Goal: Information Seeking & Learning: Learn about a topic

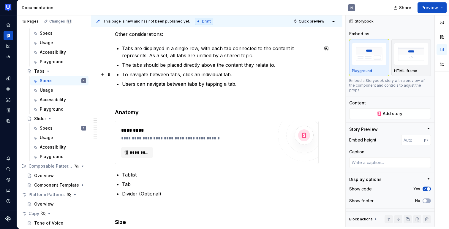
scroll to position [124, 0]
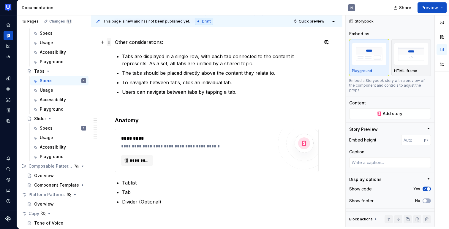
click at [108, 41] on span at bounding box center [109, 42] width 5 height 8
type textarea "*"
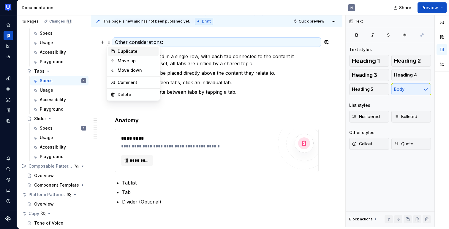
click at [116, 53] on div "Duplicate" at bounding box center [133, 52] width 50 height 10
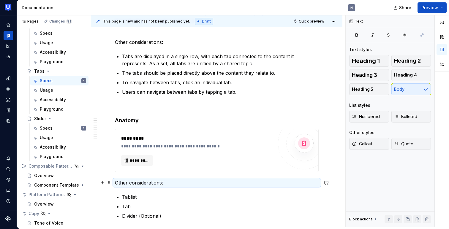
click at [136, 180] on p "Other considerations:" at bounding box center [217, 182] width 204 height 7
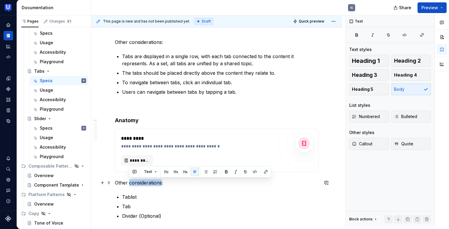
click at [136, 180] on p "Other considerations:" at bounding box center [217, 182] width 204 height 7
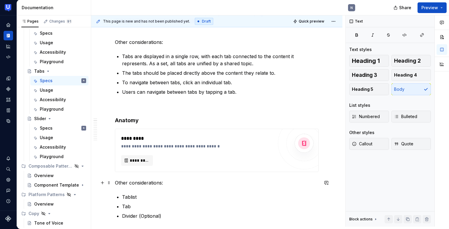
click at [135, 182] on p "Other considerations:" at bounding box center [217, 182] width 204 height 7
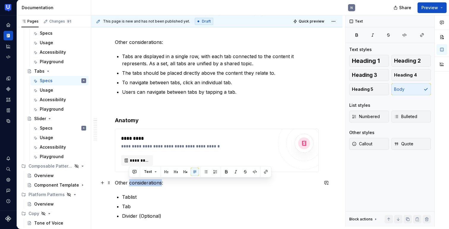
click at [135, 182] on p "Other considerations:" at bounding box center [217, 182] width 204 height 7
click at [157, 195] on p "Tablist" at bounding box center [220, 197] width 197 height 7
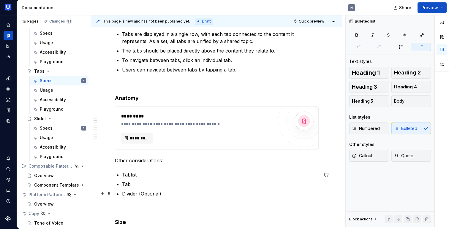
scroll to position [154, 0]
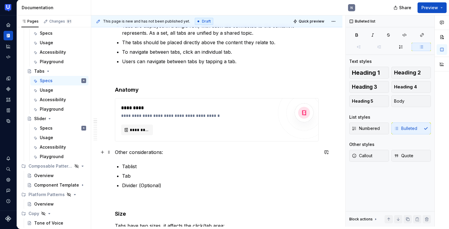
click at [153, 153] on p "Other considerations:" at bounding box center [217, 152] width 204 height 7
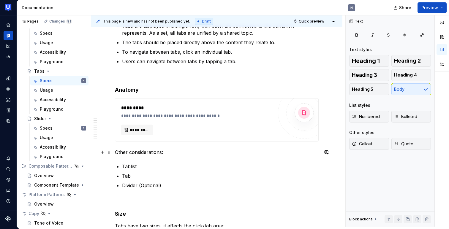
click at [153, 153] on p "Other considerations:" at bounding box center [217, 152] width 204 height 7
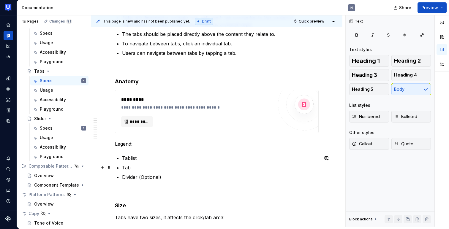
click at [134, 167] on p "Tab" at bounding box center [220, 167] width 197 height 7
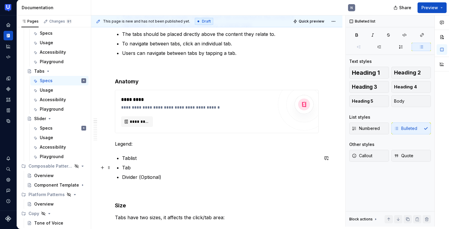
click at [146, 165] on p "Tab" at bounding box center [220, 167] width 197 height 7
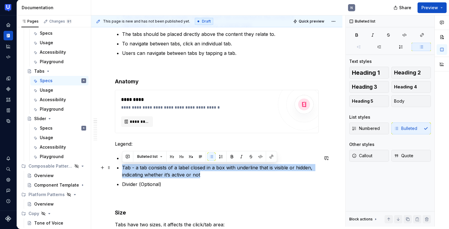
drag, startPoint x: 122, startPoint y: 166, endPoint x: 202, endPoint y: 175, distance: 80.4
click at [202, 175] on p "Tab - a tab consists of a label closed in a box with underline that is visible …" at bounding box center [220, 171] width 197 height 14
copy p "Tab - a tab consists of a label closed in a box with underline that is visible …"
click at [171, 172] on p "Tab - a tab consists of a label closed in a box with underline that is visible …" at bounding box center [220, 171] width 197 height 14
drag, startPoint x: 136, startPoint y: 167, endPoint x: 204, endPoint y: 174, distance: 68.7
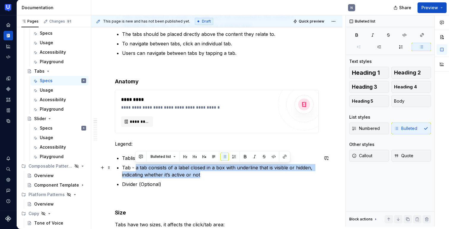
click at [204, 174] on p "Tab - a tab consists of a label closed in a box with underline that is visible …" at bounding box center [220, 171] width 197 height 14
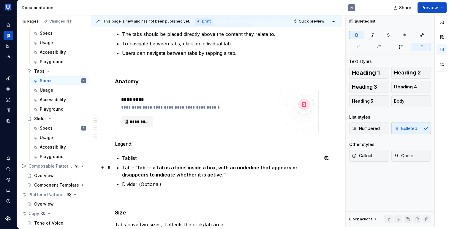
click at [153, 165] on strong "“Tab — a tab is a label inside a box, with an underline that appears or disappe…" at bounding box center [210, 171] width 177 height 13
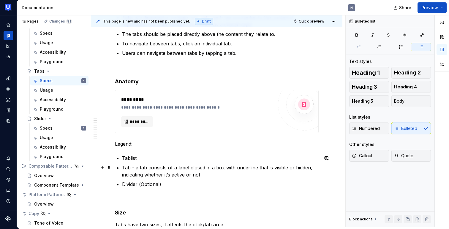
click at [158, 166] on p "Tab - a tab consists of a label closed in a box with underline that is visible …" at bounding box center [220, 171] width 197 height 14
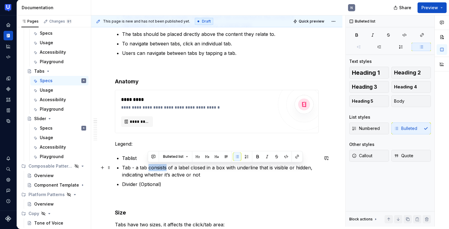
click at [158, 166] on p "Tab - a tab consists of a label closed in a box with underline that is visible …" at bounding box center [220, 171] width 197 height 14
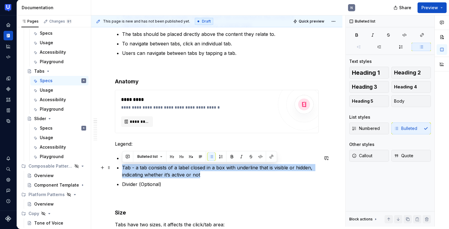
click at [143, 166] on p "Tab - a tab consists of a label closed in a box with underline that is visible …" at bounding box center [220, 171] width 197 height 14
drag, startPoint x: 135, startPoint y: 167, endPoint x: 212, endPoint y: 175, distance: 77.0
click at [212, 175] on p "Tab - a tab consists of a label closed in a box with underline that is visible …" at bounding box center [220, 171] width 197 height 14
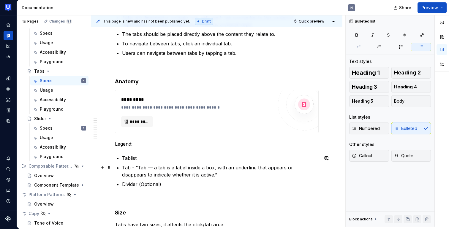
click at [154, 166] on p "Tab - “Tab — a tab is a label inside a box, with an underline that appears or d…" at bounding box center [220, 171] width 197 height 14
click at [189, 173] on p "Tab - a tab is a label inside a box, with an underline that appears or disappea…" at bounding box center [220, 171] width 197 height 14
click at [143, 156] on p "Tablist" at bounding box center [220, 158] width 197 height 7
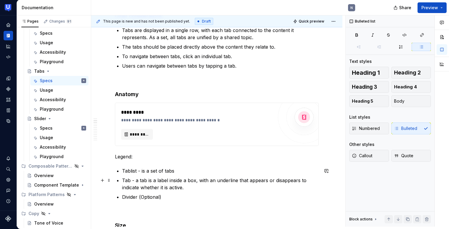
scroll to position [152, 0]
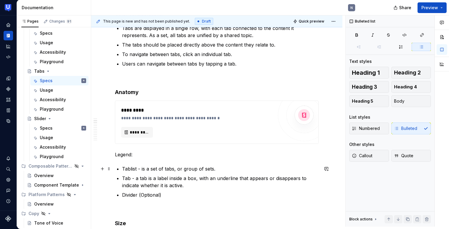
click at [153, 168] on p "Tablist - is a set of tabs, or group of sets." at bounding box center [220, 168] width 197 height 7
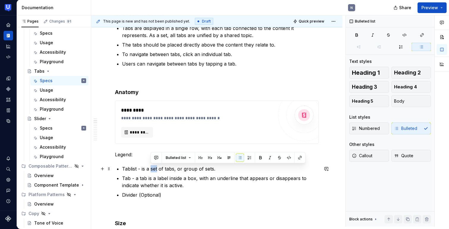
click at [153, 168] on p "Tablist - is a set of tabs, or group of sets." at bounding box center [220, 168] width 197 height 7
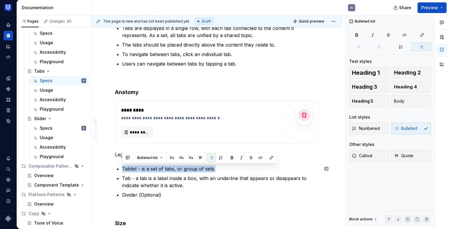
copy p "Tablist - is a set of tabs, or group of sets."
click at [168, 194] on p "Divider (Optional)" at bounding box center [220, 195] width 197 height 7
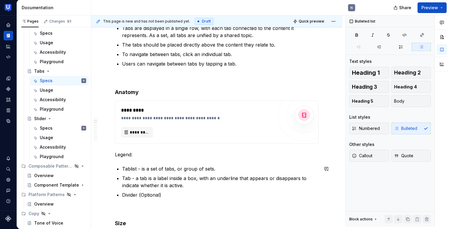
scroll to position [152, 0]
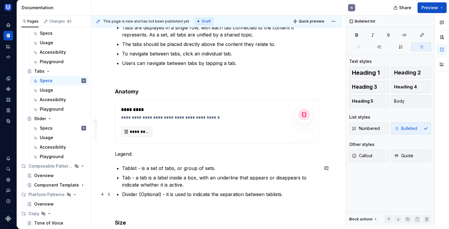
click at [215, 192] on p "Divider (Optional) - it is used to indicate the separation between tablists." at bounding box center [220, 194] width 197 height 7
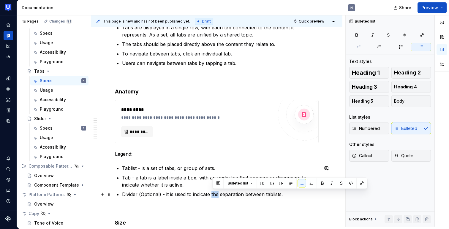
click at [215, 192] on p "Divider (Optional) - it is used to indicate the separation between tablists." at bounding box center [220, 194] width 197 height 7
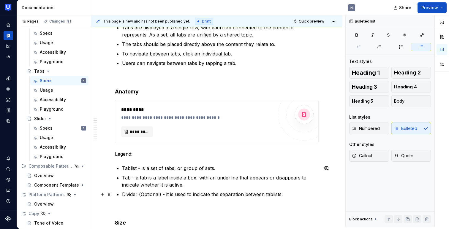
click at [215, 192] on p "Divider (Optional) - it is used to indicate the separation between tablists." at bounding box center [220, 194] width 197 height 7
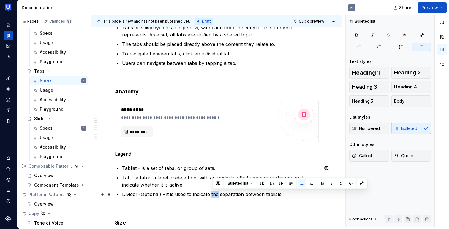
click at [215, 192] on p "Divider (Optional) - it is used to indicate the separation between tablists." at bounding box center [220, 194] width 197 height 7
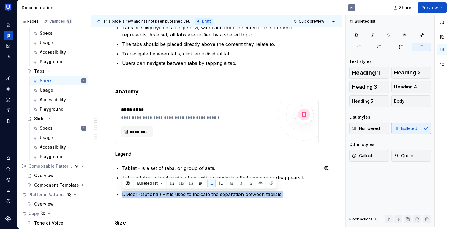
copy p "Divider (Optional) - it is used to indicate the separation between tablists."
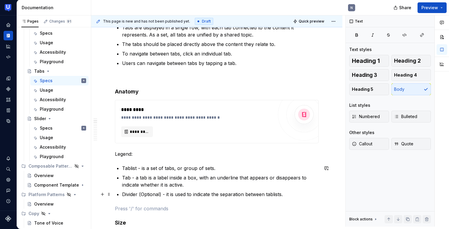
click at [222, 192] on p "Divider (Optional) - it is used to indicate the separation between tablists." at bounding box center [220, 194] width 197 height 7
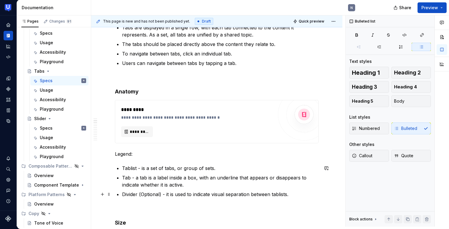
click at [227, 197] on p "Divider (Optional) - it is used to indicate visual separation between tablists." at bounding box center [220, 194] width 197 height 7
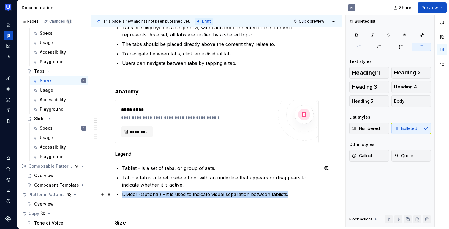
click at [227, 197] on p "Divider (Optional) - it is used to indicate visual separation between tablists." at bounding box center [220, 194] width 197 height 7
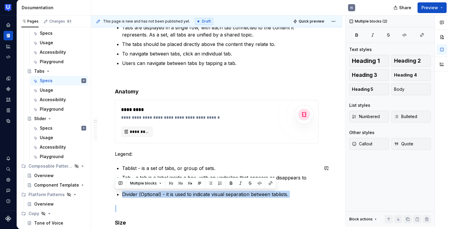
copy p "Divider (Optional) - it is used to indicate visual separation between tablists."
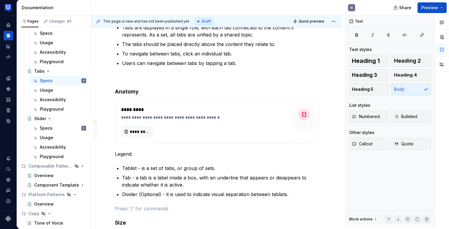
scroll to position [240, 0]
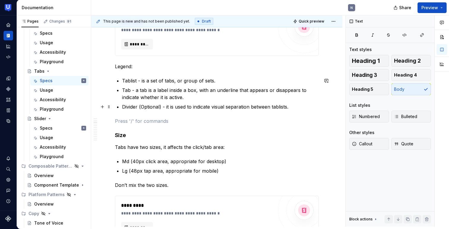
click at [286, 106] on p "Divider (Optional) - it is used to indicate visual separation between tablists." at bounding box center [220, 106] width 197 height 7
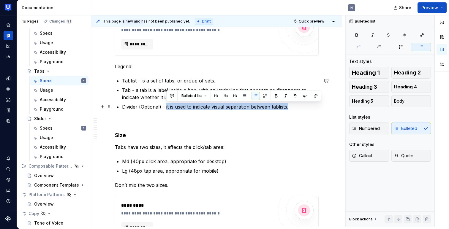
drag, startPoint x: 294, startPoint y: 106, endPoint x: 166, endPoint y: 104, distance: 128.0
click at [166, 104] on p "Divider (Optional) - it is used to indicate visual separation between tablists." at bounding box center [220, 106] width 197 height 7
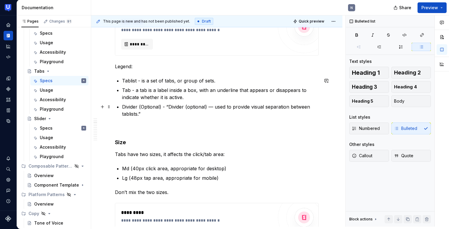
click at [213, 106] on p "Divider (Optional) - “Divider (optional) — used to provide visual separation be…" at bounding box center [220, 110] width 197 height 14
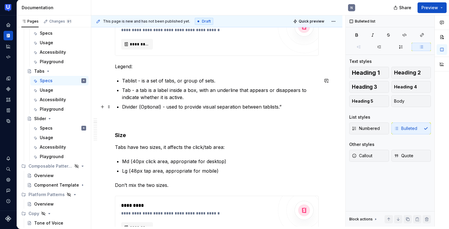
click at [284, 106] on p "Divider (Optional) - used to provide visual separation between tablists.”" at bounding box center [220, 106] width 197 height 7
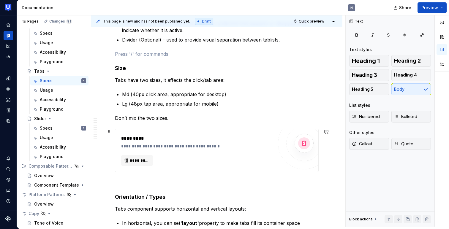
scroll to position [313, 0]
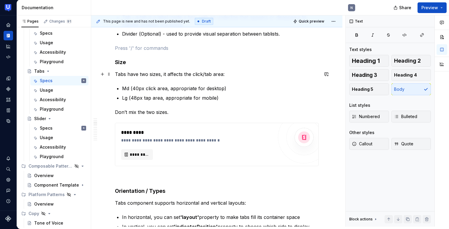
click at [211, 72] on p "Tabs have two sizes, it affects the click/tab area:" at bounding box center [217, 74] width 204 height 7
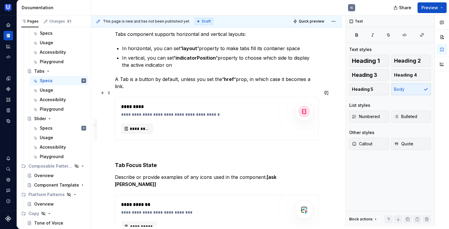
scroll to position [487, 0]
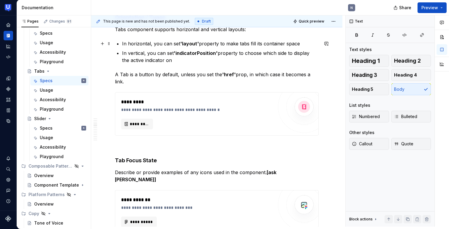
click at [304, 41] on p "In horizontal, you can set 'layout' property to make tabs fill its container sp…" at bounding box center [220, 43] width 197 height 7
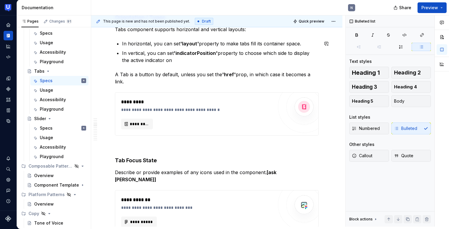
scroll to position [482, 0]
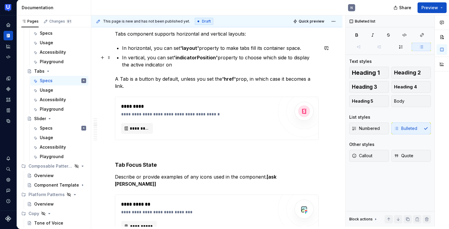
click at [189, 67] on p "In vertical, you can set 'indicatorPosition' property to choose which side to d…" at bounding box center [220, 61] width 197 height 14
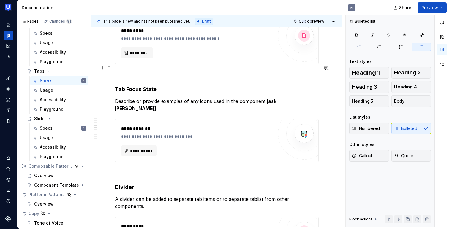
scroll to position [558, 0]
click at [186, 97] on p "Describe or provide examples of any icons used in the component. [ask [PERSON_N…" at bounding box center [217, 104] width 204 height 14
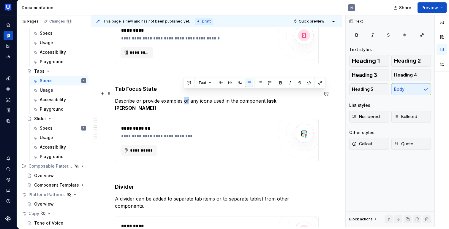
click at [186, 97] on p "Describe or provide examples of any icons used in the component. [ask [PERSON_N…" at bounding box center [217, 104] width 204 height 14
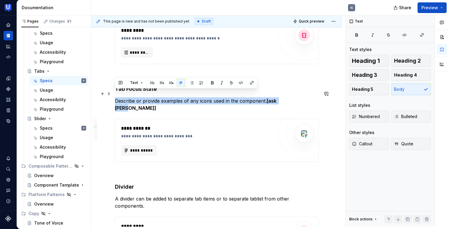
click at [186, 97] on p "Describe or provide examples of any icons used in the component. [ask [PERSON_N…" at bounding box center [217, 104] width 204 height 14
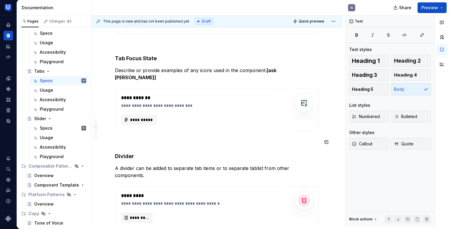
scroll to position [581, 0]
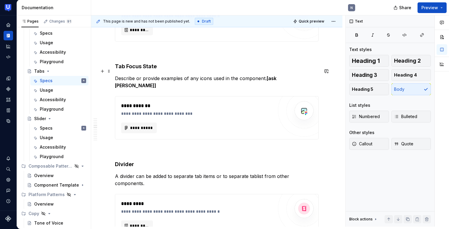
click at [211, 75] on p "Describe or provide examples of any icons used in the component. [ask [PERSON_N…" at bounding box center [217, 82] width 204 height 14
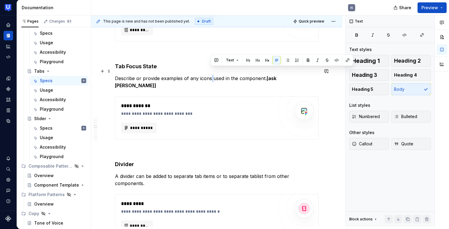
click at [252, 75] on p "Describe or provide examples of any icons used in the component. [ask [PERSON_N…" at bounding box center [217, 82] width 204 height 14
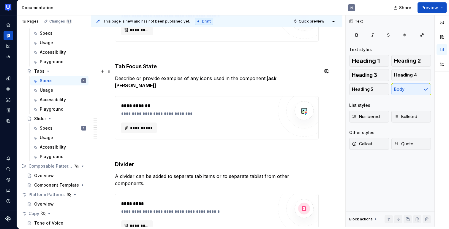
click at [266, 75] on strong "[ask [PERSON_NAME]]" at bounding box center [196, 81] width 163 height 13
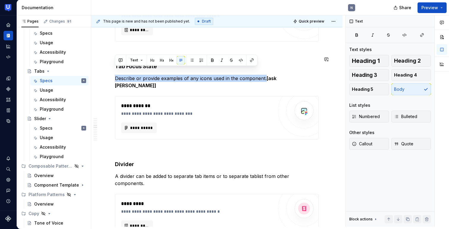
drag, startPoint x: 265, startPoint y: 71, endPoint x: 142, endPoint y: 67, distance: 123.6
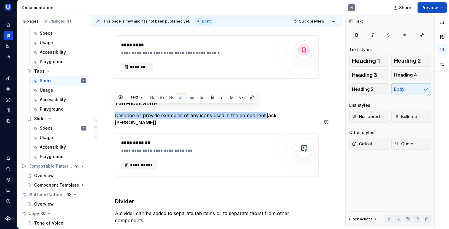
scroll to position [539, 0]
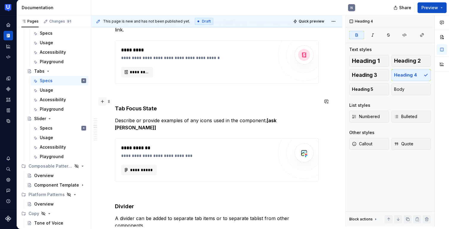
click at [103, 101] on button "button" at bounding box center [102, 101] width 8 height 8
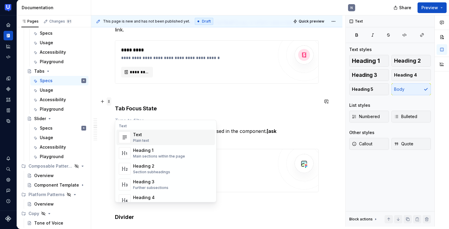
click at [110, 102] on span at bounding box center [109, 101] width 5 height 8
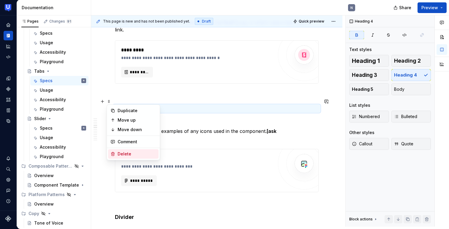
click at [116, 151] on div "Delete" at bounding box center [133, 154] width 50 height 10
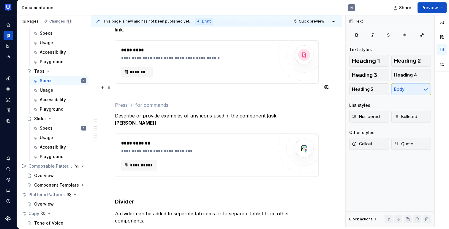
click at [184, 91] on p at bounding box center [217, 94] width 204 height 7
click at [110, 97] on span at bounding box center [109, 98] width 5 height 8
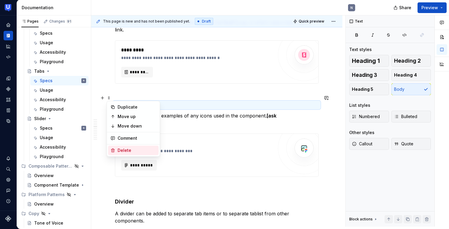
click at [121, 154] on div "Delete" at bounding box center [133, 151] width 50 height 10
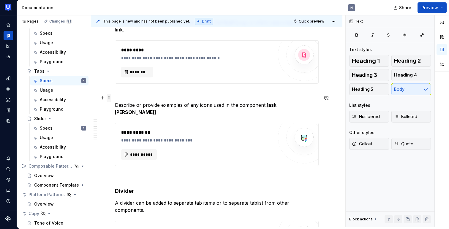
click at [110, 97] on span at bounding box center [109, 98] width 5 height 8
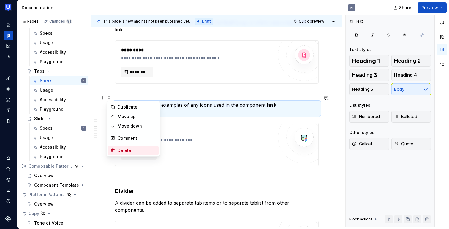
click at [119, 151] on div "Delete" at bounding box center [137, 151] width 39 height 6
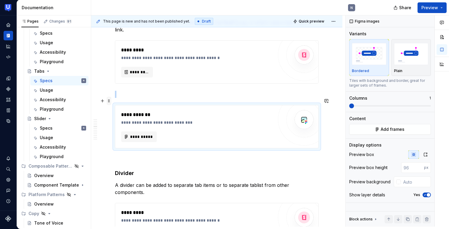
click at [111, 101] on span at bounding box center [109, 101] width 5 height 8
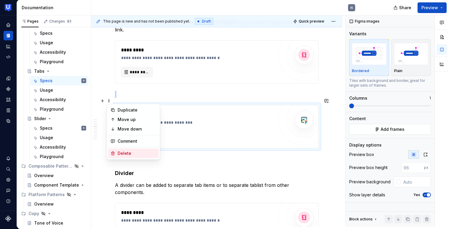
click at [118, 151] on div "Delete" at bounding box center [137, 154] width 39 height 6
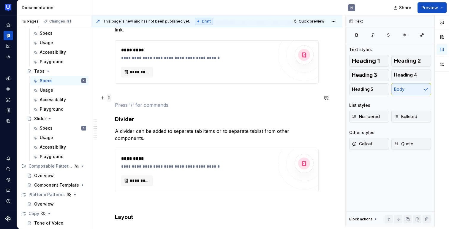
click at [110, 97] on span at bounding box center [109, 98] width 5 height 8
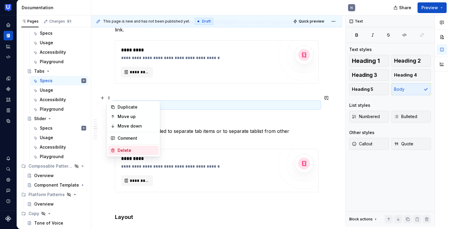
click at [118, 150] on div "Delete" at bounding box center [137, 151] width 39 height 6
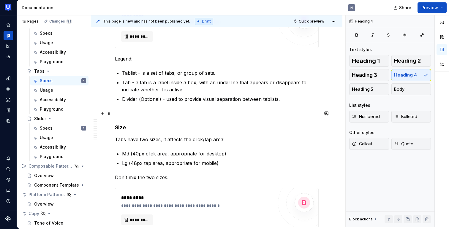
scroll to position [257, 0]
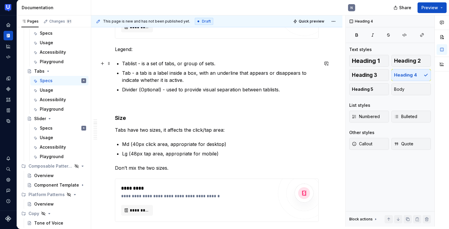
click at [136, 62] on p "Tablist - is a set of tabs, or group of sets." at bounding box center [220, 63] width 197 height 7
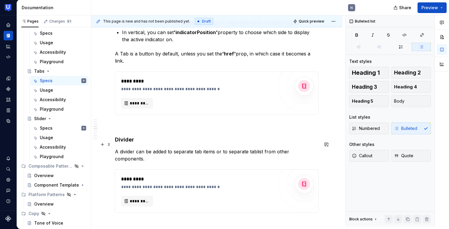
scroll to position [505, 0]
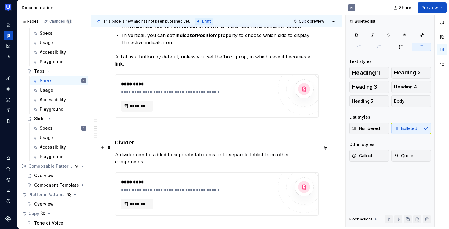
click at [224, 151] on p "A divider can be added to separate tab items or to separate tablist from other …" at bounding box center [217, 158] width 204 height 14
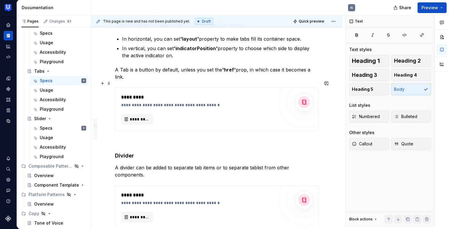
scroll to position [498, 0]
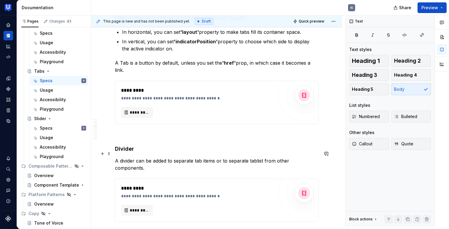
click at [141, 157] on p "A divider can be added to separate tab items or to separate tablist from other …" at bounding box center [217, 164] width 204 height 14
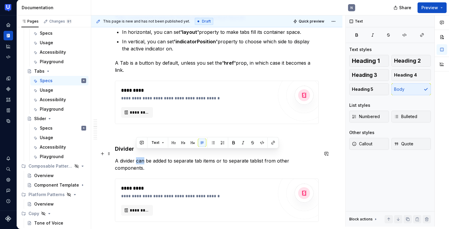
click at [141, 157] on p "A divider can be added to separate tab items or to separate tablist from other …" at bounding box center [217, 164] width 204 height 14
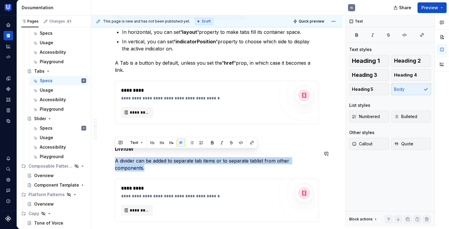
copy p "A divider can be added to separate tab items or to separate tablist from other …"
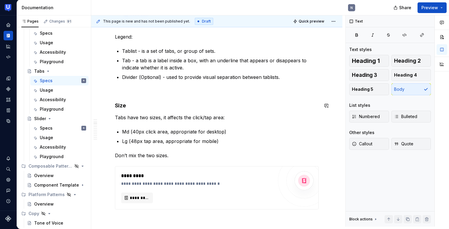
scroll to position [260, 0]
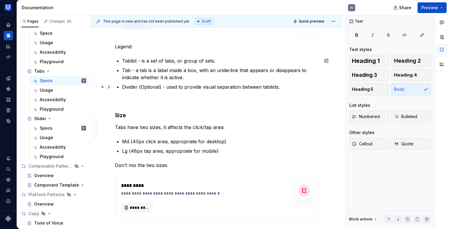
click at [173, 90] on p "Divider (Optional) - used to provide visual separation between tablists." at bounding box center [220, 86] width 197 height 7
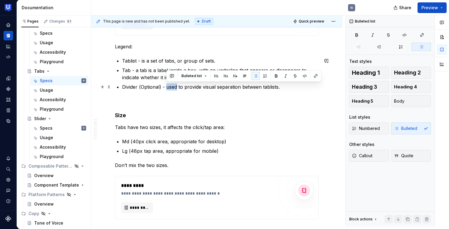
click at [173, 90] on p "Divider (Optional) - used to provide visual separation between tablists." at bounding box center [220, 86] width 197 height 7
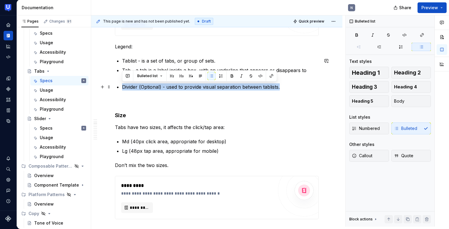
click at [172, 85] on p "Divider (Optional) - used to provide visual separation between tablists." at bounding box center [220, 86] width 197 height 7
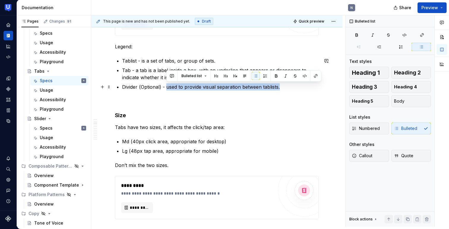
drag, startPoint x: 167, startPoint y: 85, endPoint x: 281, endPoint y: 87, distance: 113.5
click at [281, 87] on p "Divider (Optional) - used to provide visual separation between tablists." at bounding box center [220, 86] width 197 height 7
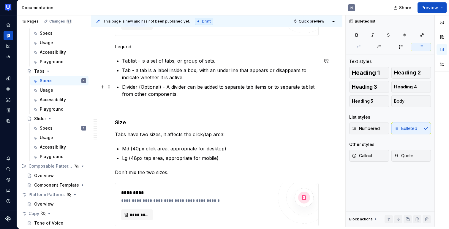
click at [169, 86] on p "Divider (Optional) - A divider can be added to separate tab items or to separat…" at bounding box center [220, 90] width 197 height 14
click at [267, 87] on p "Divider (Optional) - a divider can be added to separate tab items or to separat…" at bounding box center [220, 90] width 197 height 14
click at [246, 86] on p "Divider (Optional) - a divider can be added to separate tablists or to separate…" at bounding box center [220, 90] width 197 height 14
click at [178, 92] on p "Divider (Optional) - a divider can be added to separate sets of tablists or to …" at bounding box center [220, 90] width 197 height 14
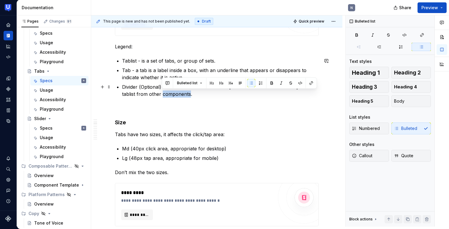
click at [178, 92] on p "Divider (Optional) - a divider can be added to separate sets of tablists or to …" at bounding box center [220, 90] width 197 height 14
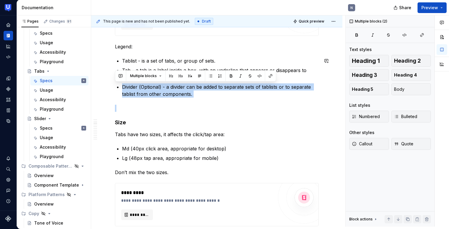
copy p "Divider (Optional) - a divider can be added to separate sets of tablists or to …"
click at [170, 93] on p "Divider (Optional) - a divider can be added to separate sets of tablists or to …" at bounding box center [220, 90] width 197 height 14
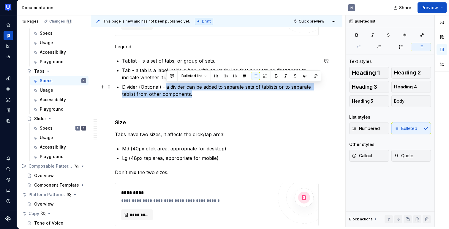
drag, startPoint x: 166, startPoint y: 86, endPoint x: 193, endPoint y: 93, distance: 27.9
click at [193, 93] on p "Divider (Optional) - a divider can be added to separate sets of tablists or to …" at bounding box center [220, 90] width 197 height 14
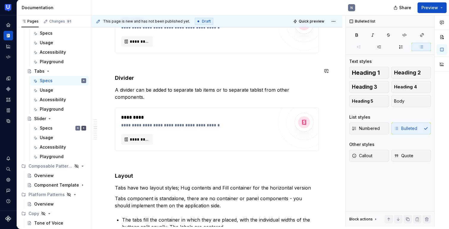
scroll to position [589, 0]
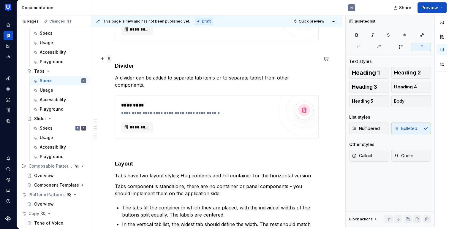
click at [108, 58] on span at bounding box center [109, 59] width 5 height 8
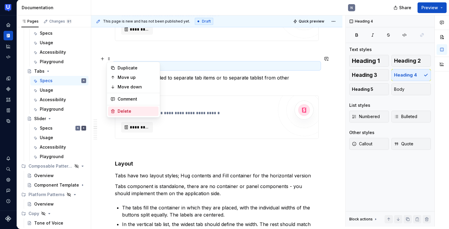
click at [117, 108] on div "Delete" at bounding box center [133, 112] width 50 height 10
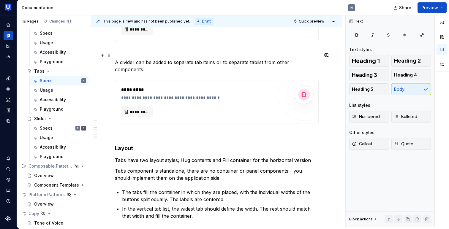
click at [110, 56] on span at bounding box center [109, 55] width 5 height 8
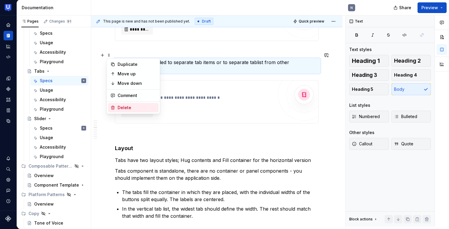
click at [118, 106] on div "Delete" at bounding box center [137, 108] width 39 height 6
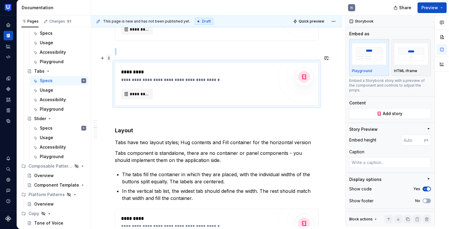
click at [108, 58] on span at bounding box center [109, 58] width 5 height 8
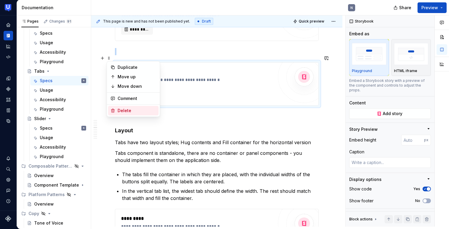
click at [116, 112] on div "Delete" at bounding box center [133, 111] width 50 height 10
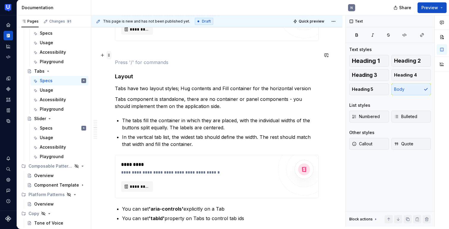
click at [110, 56] on span at bounding box center [109, 55] width 5 height 8
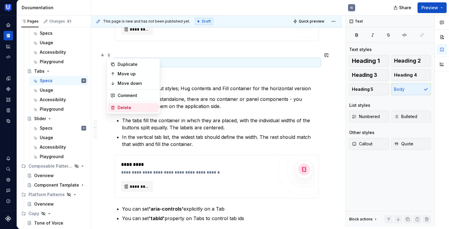
click at [116, 110] on div "Delete" at bounding box center [133, 108] width 50 height 10
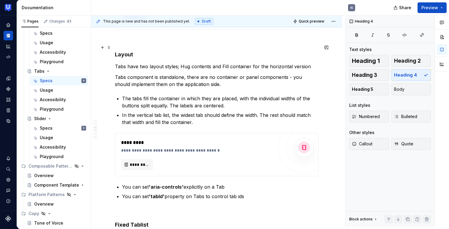
scroll to position [601, 0]
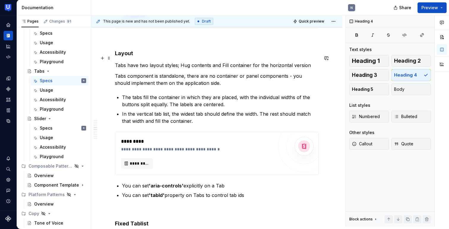
click at [180, 62] on p "Tabs have two layout styles; Hug contents and Fill container for the horizontal…" at bounding box center [217, 65] width 204 height 7
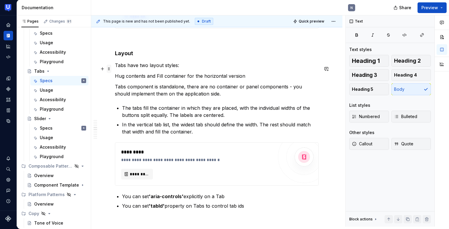
click at [110, 68] on span at bounding box center [109, 69] width 5 height 8
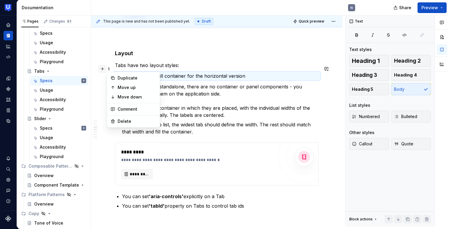
click at [103, 67] on button "button" at bounding box center [102, 69] width 8 height 8
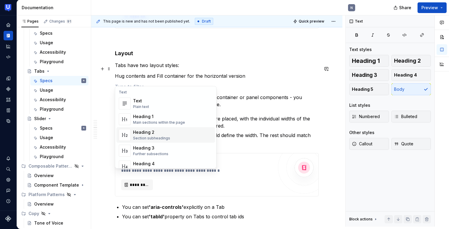
click at [140, 129] on div "Heading 2" at bounding box center [151, 132] width 37 height 6
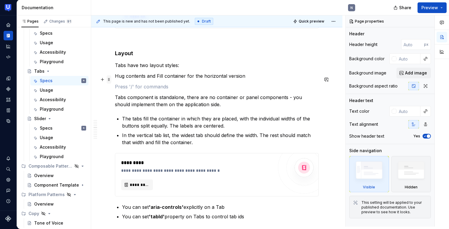
click at [110, 80] on span at bounding box center [109, 79] width 5 height 8
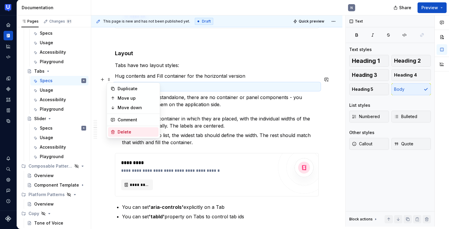
click at [120, 131] on div "Delete" at bounding box center [137, 132] width 39 height 6
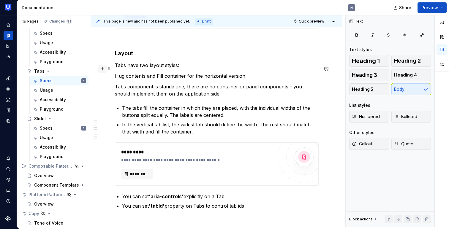
click at [105, 69] on button "button" at bounding box center [102, 69] width 8 height 8
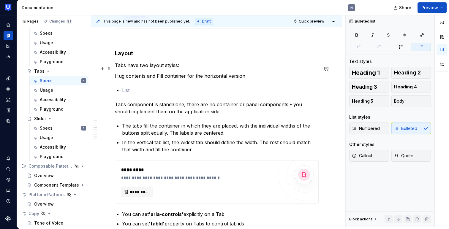
click at [128, 72] on p "Hug contents and Fill container for the horizontal version" at bounding box center [217, 75] width 204 height 7
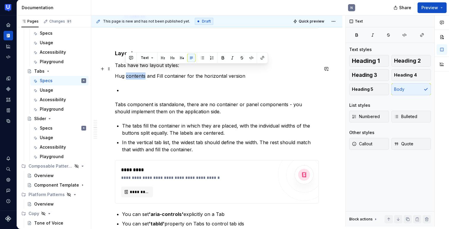
click at [118, 72] on p "Hug contents and Fill container for the horizontal version" at bounding box center [217, 75] width 204 height 7
drag, startPoint x: 115, startPoint y: 68, endPoint x: 145, endPoint y: 69, distance: 30.0
click at [145, 72] on p "Hug contents and Fill container for the horizontal version" at bounding box center [217, 75] width 204 height 7
copy p "Hug contents"
click at [145, 87] on p at bounding box center [220, 90] width 197 height 7
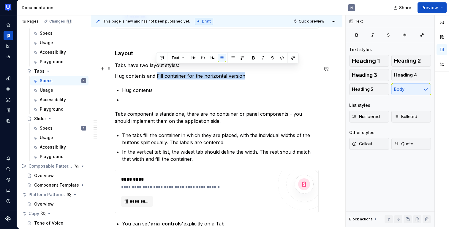
drag, startPoint x: 155, startPoint y: 68, endPoint x: 241, endPoint y: 69, distance: 85.8
click at [241, 72] on p "Hug contents and Fill container for the horizontal version" at bounding box center [217, 75] width 204 height 7
copy p "Fill container for the horizontal version"
click at [146, 96] on p at bounding box center [220, 99] width 197 height 7
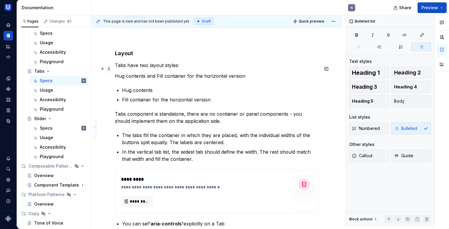
click at [110, 69] on span at bounding box center [109, 69] width 5 height 8
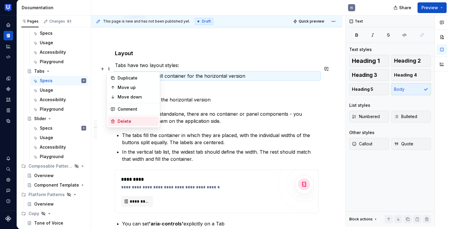
click at [115, 124] on div "Delete" at bounding box center [133, 122] width 50 height 10
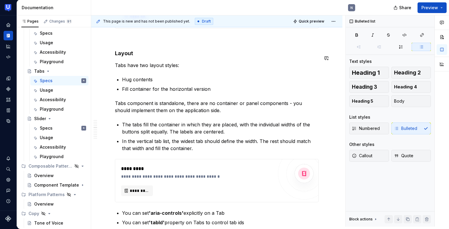
scroll to position [611, 0]
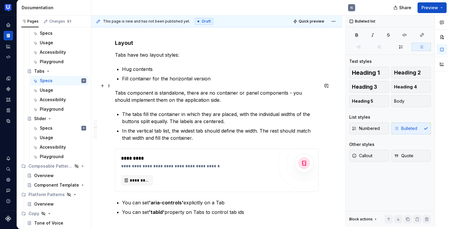
click at [159, 89] on p "Tabs component is standalone, there are no container or panel components - you …" at bounding box center [217, 96] width 204 height 14
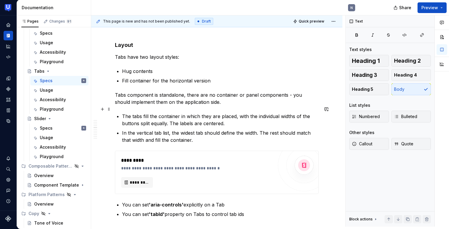
scroll to position [613, 0]
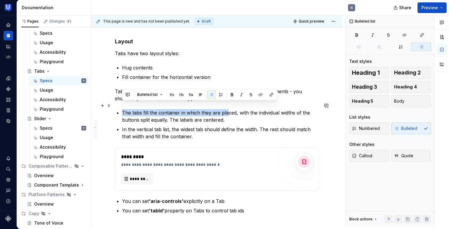
drag, startPoint x: 123, startPoint y: 104, endPoint x: 226, endPoint y: 109, distance: 103.5
click at [226, 109] on p "The tabs fill the container in which they are placed, with the individual width…" at bounding box center [220, 116] width 197 height 14
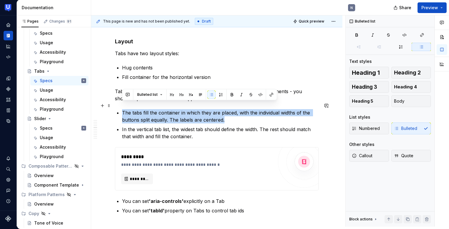
drag, startPoint x: 228, startPoint y: 113, endPoint x: 123, endPoint y: 104, distance: 105.9
click at [123, 109] on p "The tabs fill the container in which they are placed, with the individual width…" at bounding box center [220, 116] width 197 height 14
copy p "The tabs fill the container in which they are placed, with the individual width…"
click at [211, 74] on p "Fill container for the horizontal version" at bounding box center [220, 77] width 197 height 7
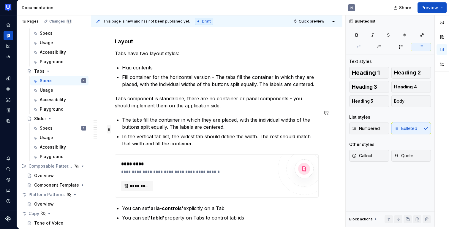
click at [108, 132] on span at bounding box center [109, 129] width 5 height 8
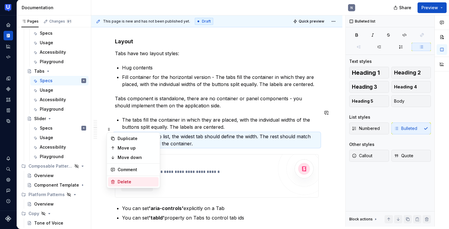
click at [120, 181] on div "Delete" at bounding box center [137, 182] width 39 height 6
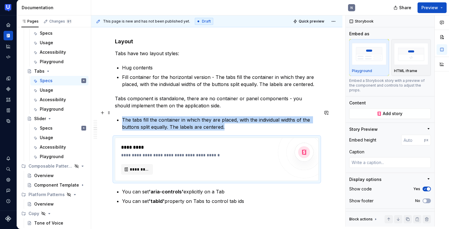
click at [178, 116] on p "The tabs fill the container in which they are placed, with the individual width…" at bounding box center [220, 123] width 197 height 14
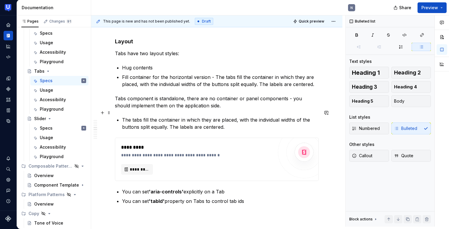
click at [136, 116] on p "The tabs fill the container in which they are placed, with the individual width…" at bounding box center [220, 123] width 197 height 14
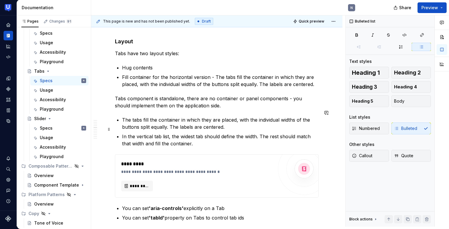
click at [165, 134] on p "In the vertical tab list, the widest tab should define the width. The rest shou…" at bounding box center [220, 140] width 197 height 14
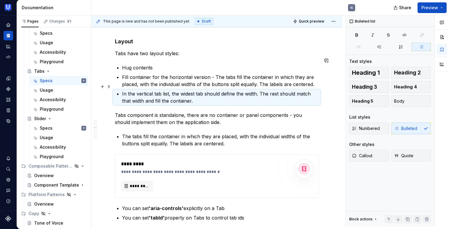
click at [124, 90] on p "In the vertical tab list, the widest tab should define the width. The rest shou…" at bounding box center [220, 97] width 197 height 14
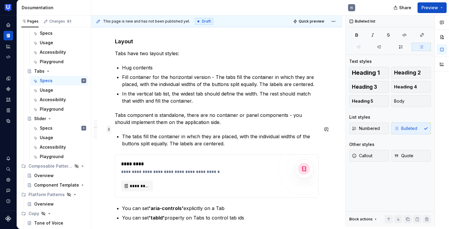
click at [109, 129] on span at bounding box center [109, 129] width 5 height 8
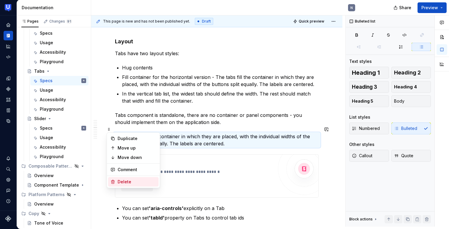
click at [127, 181] on div "Delete" at bounding box center [137, 182] width 39 height 6
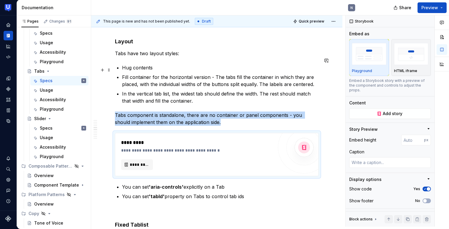
click at [175, 74] on p "Fill container for the horizontal version - The tabs fill the container in whic…" at bounding box center [220, 81] width 197 height 14
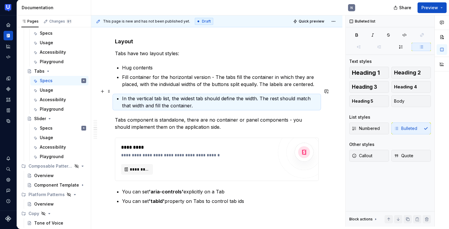
click at [123, 95] on p "In the vertical tab list, the widest tab should define the width. The rest shou…" at bounding box center [220, 102] width 197 height 14
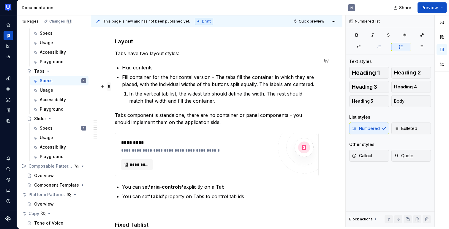
click at [110, 86] on span at bounding box center [109, 87] width 5 height 8
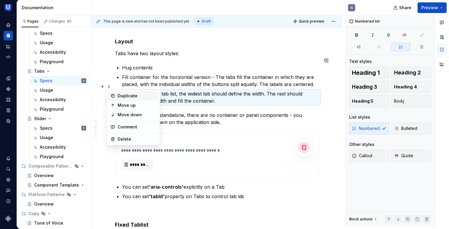
click at [130, 99] on div "Duplicate" at bounding box center [133, 96] width 50 height 10
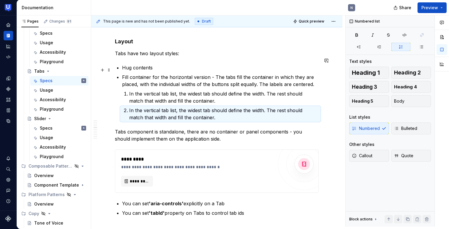
click at [213, 74] on p "Fill container for the horizontal version - The tabs fill the container in whic…" at bounding box center [220, 81] width 197 height 14
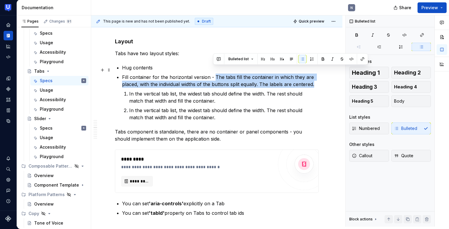
drag, startPoint x: 214, startPoint y: 67, endPoint x: 320, endPoint y: 76, distance: 107.0
click at [319, 76] on p "Fill container for the horizontal version - The tabs fill the container in whic…" at bounding box center [220, 81] width 197 height 14
copy p "The tabs fill the container in which they are placed, with the individual width…"
click at [211, 93] on p "In the vertical tab list, the widest tab should define the width. The rest shou…" at bounding box center [223, 97] width 189 height 14
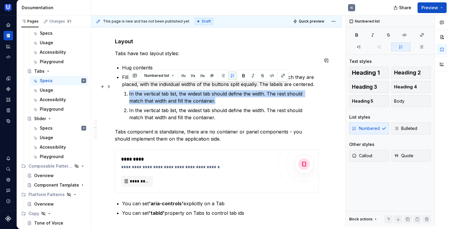
drag, startPoint x: 206, startPoint y: 94, endPoint x: 129, endPoint y: 87, distance: 77.0
click at [129, 90] on p "In the vertical tab list, the widest tab should define the width. The rest shou…" at bounding box center [223, 97] width 189 height 14
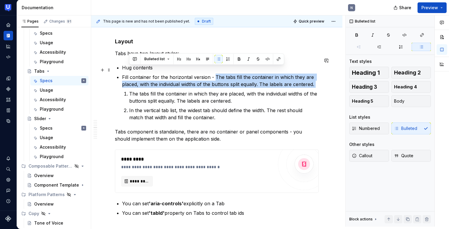
drag, startPoint x: 213, startPoint y: 69, endPoint x: 324, endPoint y: 81, distance: 111.4
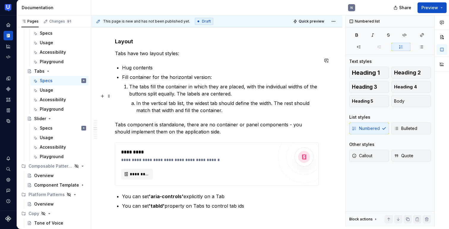
click at [136, 100] on li "In the vertical tab list, the widest tab should define the width. The rest shou…" at bounding box center [227, 107] width 182 height 14
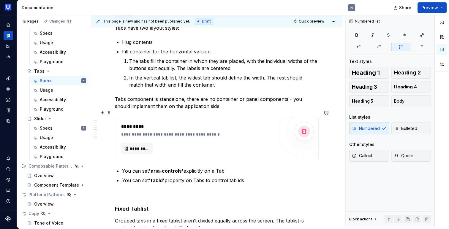
scroll to position [639, 0]
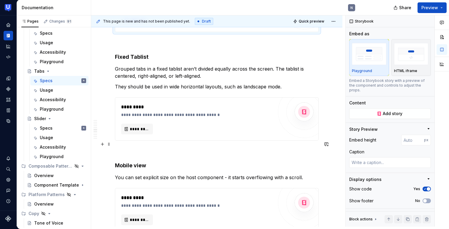
scroll to position [796, 0]
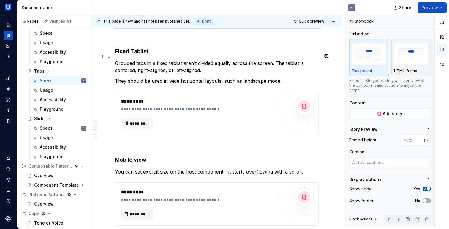
click at [145, 60] on p "Grouped tabs in a fixed tablist aren’t divided equally across the screen. The t…" at bounding box center [217, 67] width 204 height 14
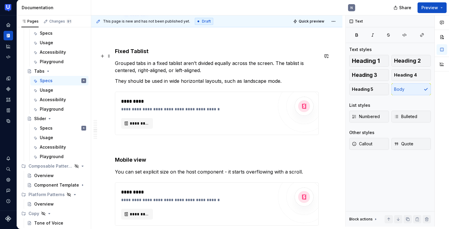
click at [134, 60] on p "Grouped tabs in a fixed tablist aren’t divided equally across the screen. The t…" at bounding box center [217, 67] width 204 height 14
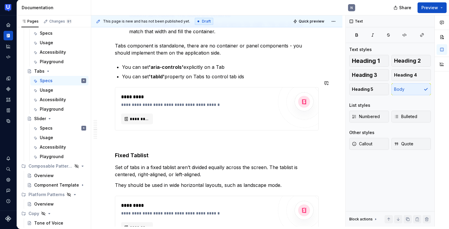
scroll to position [695, 0]
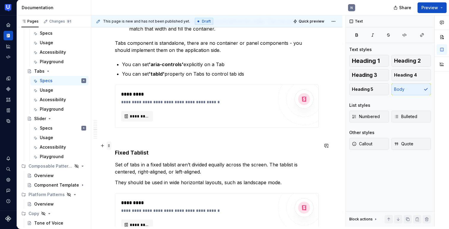
click at [109, 147] on span at bounding box center [109, 146] width 5 height 8
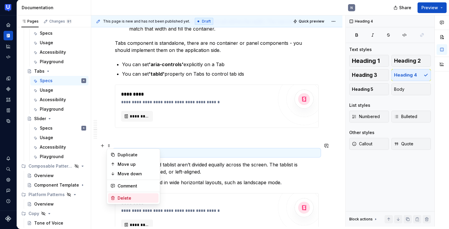
click at [118, 197] on div "Delete" at bounding box center [137, 198] width 39 height 6
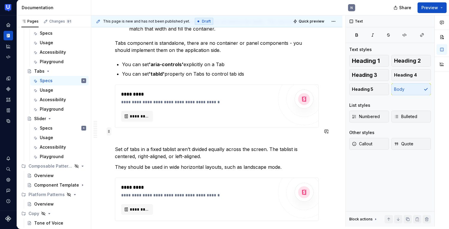
click at [108, 135] on span at bounding box center [109, 131] width 5 height 8
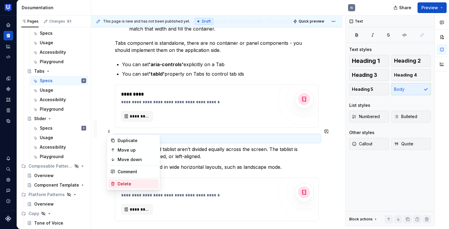
click at [118, 180] on div "Delete" at bounding box center [133, 184] width 50 height 10
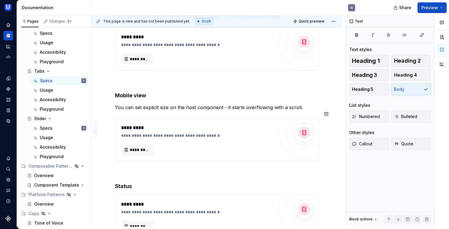
scroll to position [836, 0]
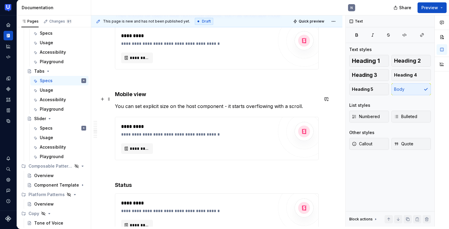
click at [116, 103] on p "You can set explicit size on the host component - it starts overflowing with a …" at bounding box center [217, 106] width 204 height 7
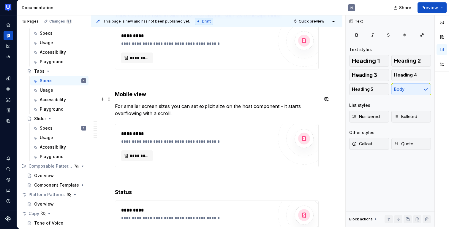
click at [171, 103] on p "For smaller screen sizes you can set explicit size on the host component - it s…" at bounding box center [217, 110] width 204 height 14
click at [122, 103] on p "For smaller screen sizes for example mobile, you can set explicit size on the h…" at bounding box center [217, 110] width 204 height 14
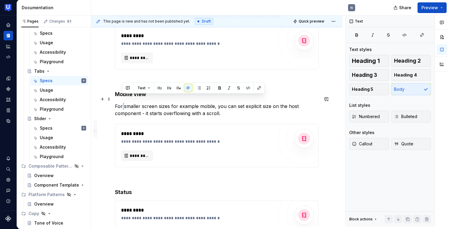
click at [122, 103] on p "For smaller screen sizes for example mobile, you can set explicit size on the h…" at bounding box center [217, 110] width 204 height 14
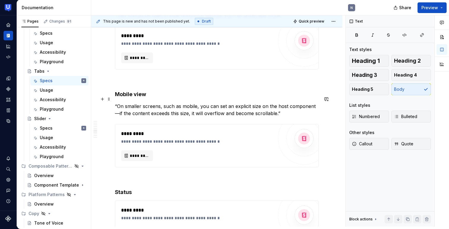
click at [119, 103] on p "“On smaller screens, such as mobile, you can set an explicit size on the host c…" at bounding box center [217, 110] width 204 height 14
click at [109, 86] on span at bounding box center [109, 87] width 5 height 8
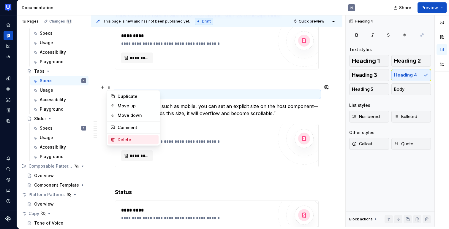
click at [120, 138] on div "Delete" at bounding box center [137, 140] width 39 height 6
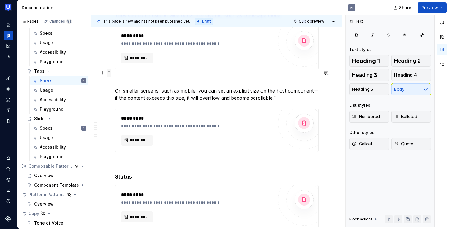
click at [110, 73] on span at bounding box center [109, 73] width 5 height 8
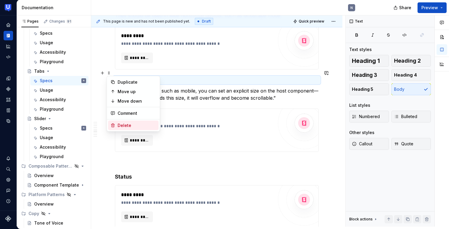
click at [116, 123] on div "Delete" at bounding box center [133, 126] width 50 height 10
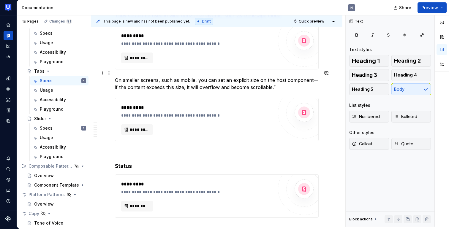
click at [281, 78] on p "On smaller screens, such as mobile, you can set an explicit size on the host co…" at bounding box center [217, 84] width 204 height 14
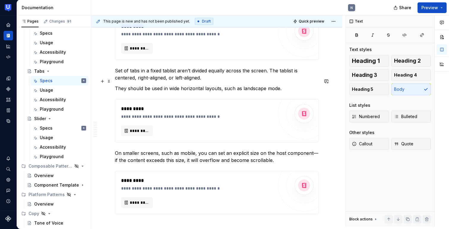
scroll to position [766, 0]
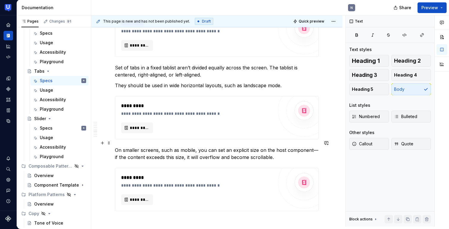
click at [315, 147] on p "On smaller screens, such as mobile, you can set an explicit size on the host co…" at bounding box center [217, 154] width 204 height 14
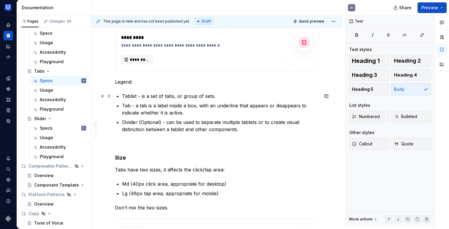
scroll to position [228, 0]
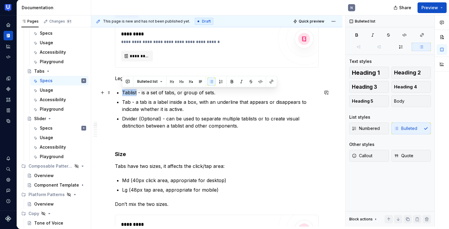
drag, startPoint x: 123, startPoint y: 91, endPoint x: 137, endPoint y: 90, distance: 13.7
click at [137, 90] on p "Tablist - is a set of tabs, or group of sets." at bounding box center [220, 92] width 197 height 7
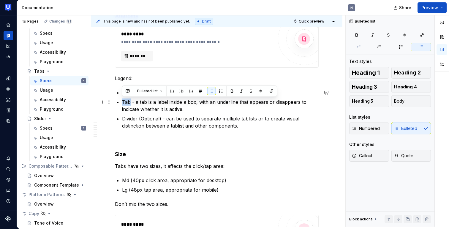
drag, startPoint x: 122, startPoint y: 102, endPoint x: 129, endPoint y: 102, distance: 7.4
click at [129, 102] on p "Tab - a tab is a label inside a box, with an underline that appears or disappea…" at bounding box center [220, 106] width 197 height 14
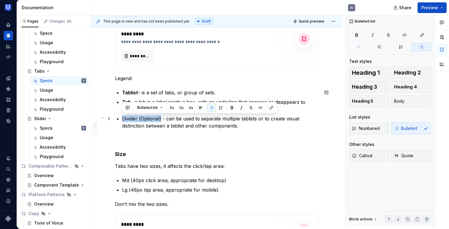
drag, startPoint x: 122, startPoint y: 118, endPoint x: 161, endPoint y: 117, distance: 38.9
click at [161, 117] on p "Divider (Optional) - can be used to separate multiple tablists or to create vis…" at bounding box center [220, 122] width 197 height 14
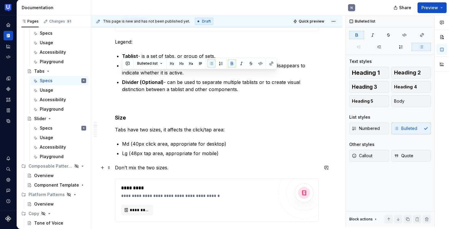
scroll to position [278, 0]
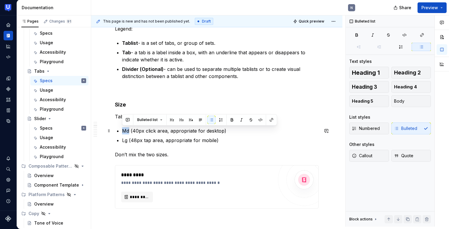
drag, startPoint x: 129, startPoint y: 129, endPoint x: 123, endPoint y: 128, distance: 5.7
click at [123, 128] on p "Md (40px click area, appropriate for desktop)" at bounding box center [220, 130] width 197 height 7
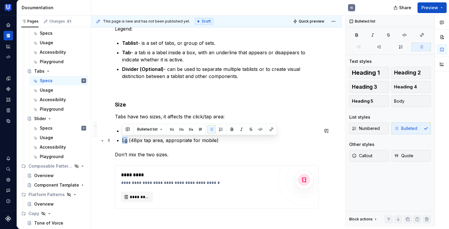
drag, startPoint x: 127, startPoint y: 140, endPoint x: 122, endPoint y: 140, distance: 5.0
click at [122, 140] on p "Lg (48px tap area, appropriate for mobile)" at bounding box center [220, 140] width 197 height 7
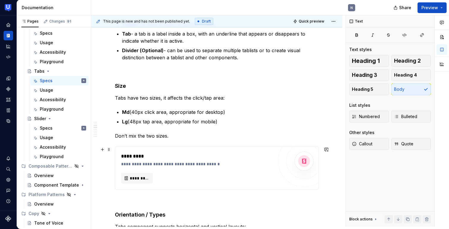
scroll to position [300, 0]
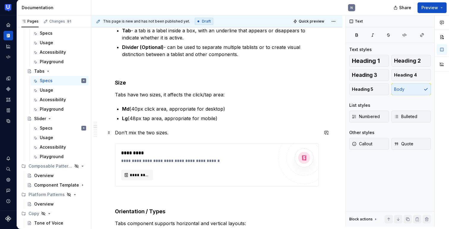
click at [242, 136] on p "Don’t mix the two sizes." at bounding box center [217, 132] width 204 height 7
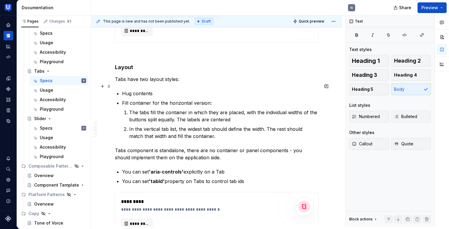
scroll to position [588, 0]
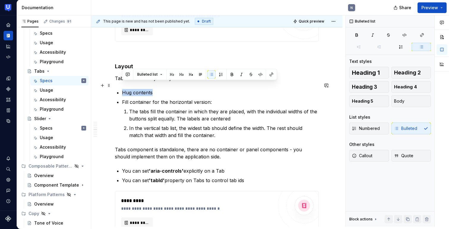
drag, startPoint x: 122, startPoint y: 85, endPoint x: 153, endPoint y: 84, distance: 30.9
click at [153, 89] on p "Hug contents" at bounding box center [220, 92] width 197 height 7
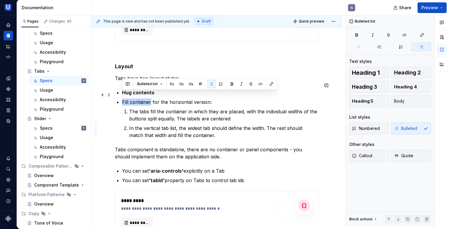
drag, startPoint x: 122, startPoint y: 93, endPoint x: 150, endPoint y: 94, distance: 28.5
click at [150, 99] on p "Fill container for the horizontal version:" at bounding box center [220, 102] width 197 height 7
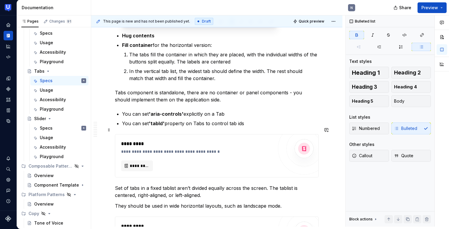
scroll to position [652, 0]
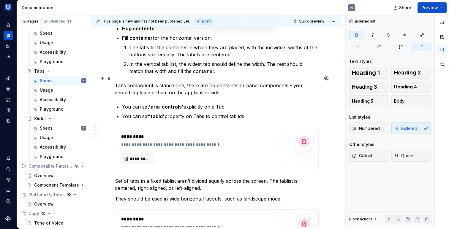
click at [168, 84] on p "Tabs component is standalone, there are no container or panel components - you …" at bounding box center [217, 89] width 204 height 14
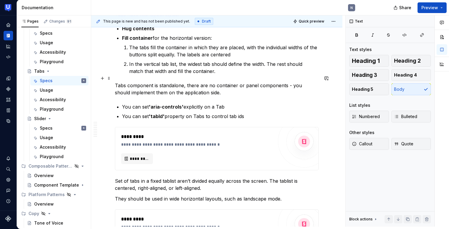
click at [168, 84] on p "Tabs component is standalone, there are no container or panel components - you …" at bounding box center [217, 89] width 204 height 14
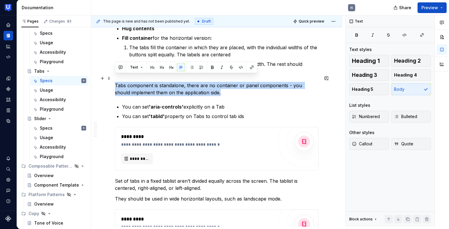
click at [168, 84] on p "Tabs component is standalone, there are no container or panel components - you …" at bounding box center [217, 89] width 204 height 14
click at [170, 84] on p "Tabs component is standalone, there are no container or panel components - you …" at bounding box center [217, 89] width 204 height 14
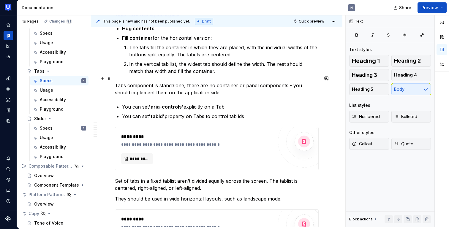
click at [236, 84] on p "Tabs component is standalone, there are no container or panel components - you …" at bounding box center [217, 89] width 204 height 14
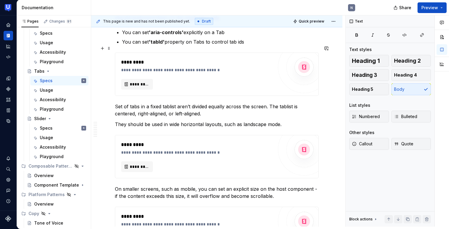
scroll to position [733, 0]
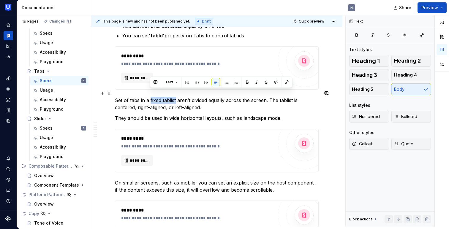
drag, startPoint x: 150, startPoint y: 93, endPoint x: 176, endPoint y: 92, distance: 25.6
click at [176, 97] on p "Set of tabs in a fixed tablist aren’t divided equally across the screen. The ta…" at bounding box center [217, 104] width 204 height 14
click at [229, 100] on p "Set of tabs in a fixed tablist aren’t divided equally across the screen. The ta…" at bounding box center [217, 104] width 204 height 14
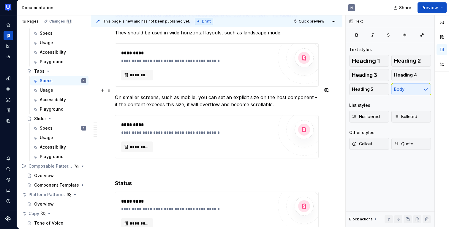
scroll to position [824, 0]
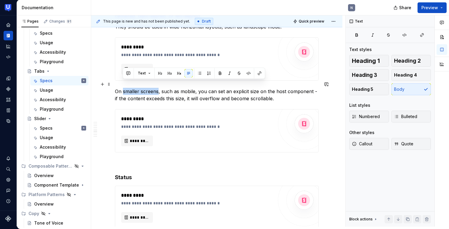
drag, startPoint x: 124, startPoint y: 83, endPoint x: 157, endPoint y: 81, distance: 33.3
click at [157, 88] on p "On smaller screens, such as mobile, you can set an explicit size on the host co…" at bounding box center [217, 95] width 204 height 14
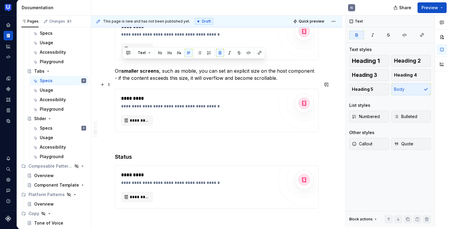
scroll to position [847, 0]
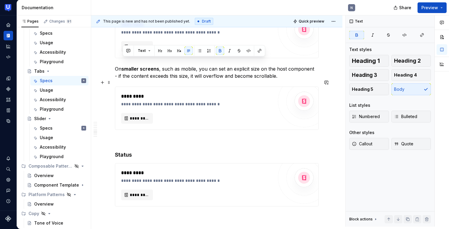
click at [200, 104] on div "**********" at bounding box center [197, 108] width 152 height 31
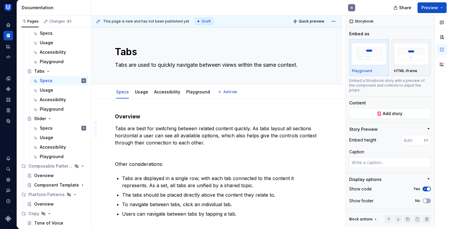
scroll to position [0, 0]
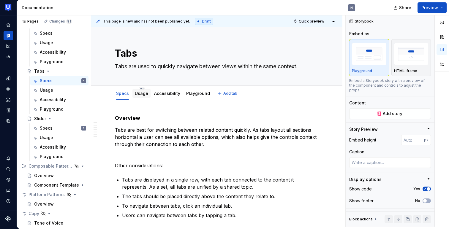
click at [144, 94] on link "Usage" at bounding box center [141, 93] width 13 height 5
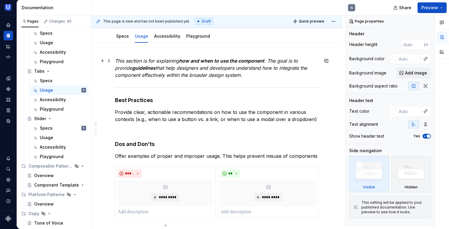
scroll to position [54, 0]
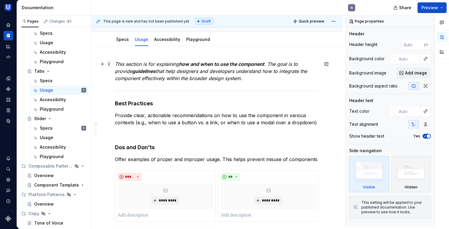
click at [108, 64] on span at bounding box center [109, 64] width 5 height 8
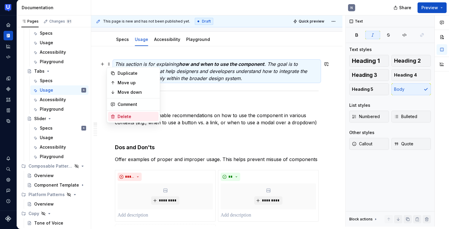
click at [122, 118] on div "Delete" at bounding box center [137, 117] width 39 height 6
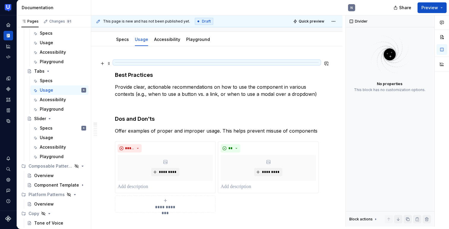
click at [108, 63] on span at bounding box center [109, 63] width 5 height 8
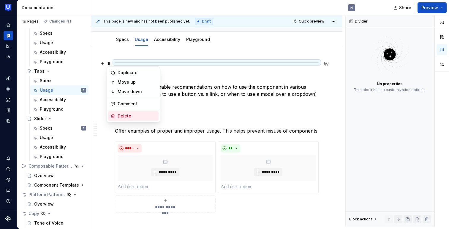
click at [119, 116] on div "Delete" at bounding box center [137, 116] width 39 height 6
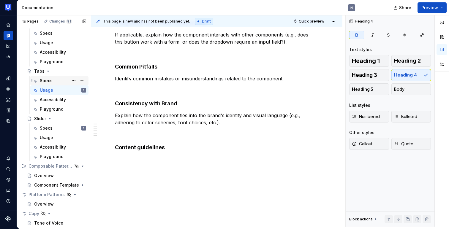
scroll to position [276, 0]
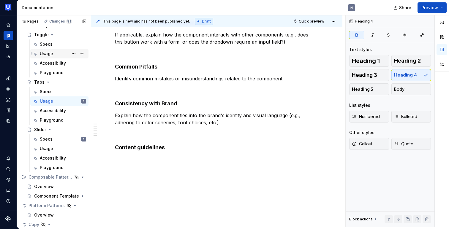
click at [55, 56] on div "Usage" at bounding box center [63, 54] width 46 height 8
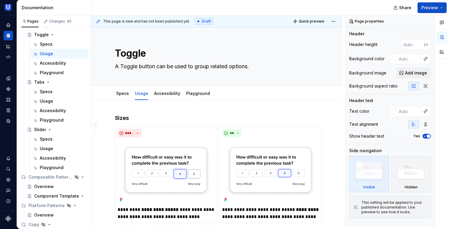
type textarea "*"
